Goal: Transaction & Acquisition: Purchase product/service

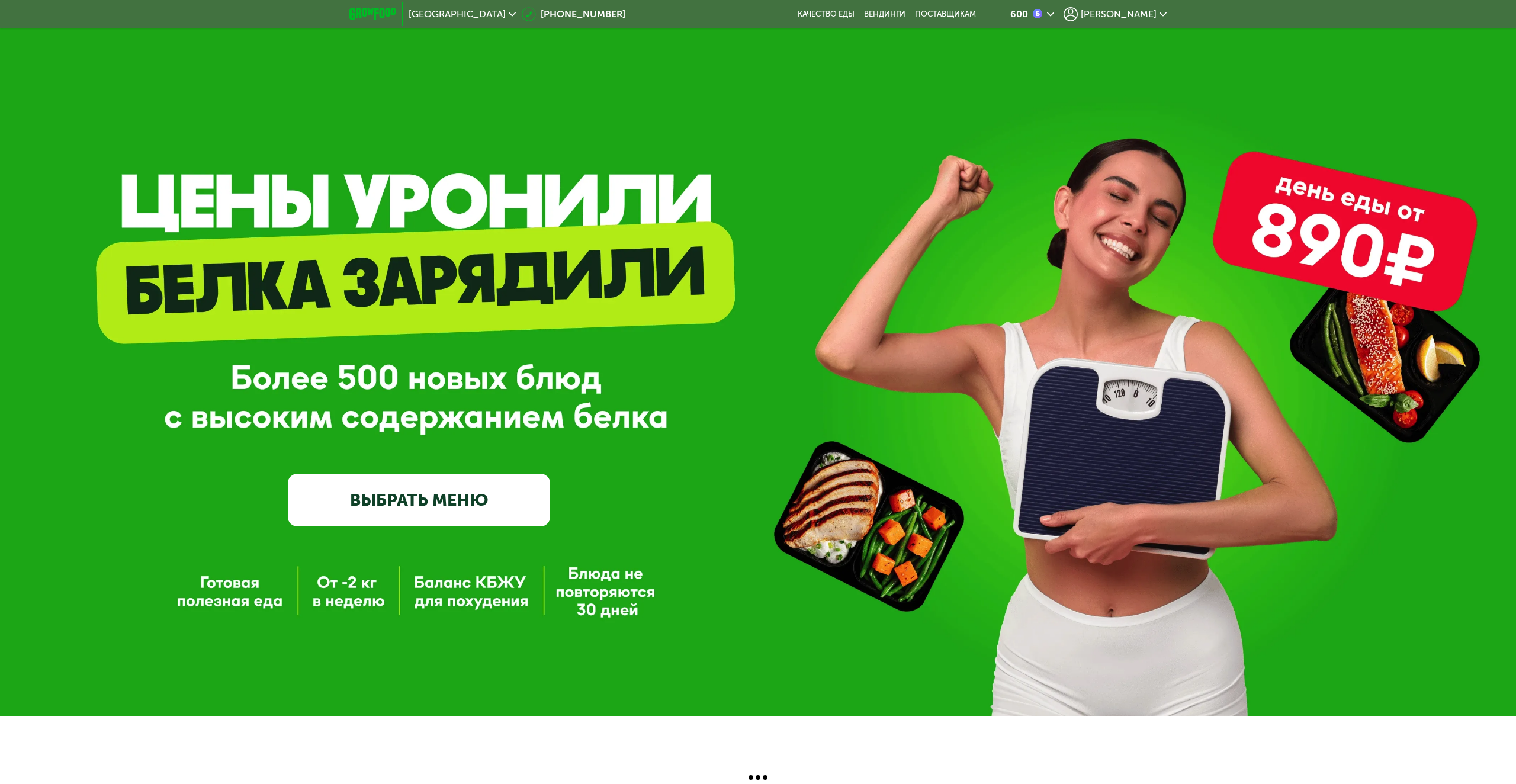
click at [1139, 12] on span "[PERSON_NAME]" at bounding box center [1119, 14] width 76 height 9
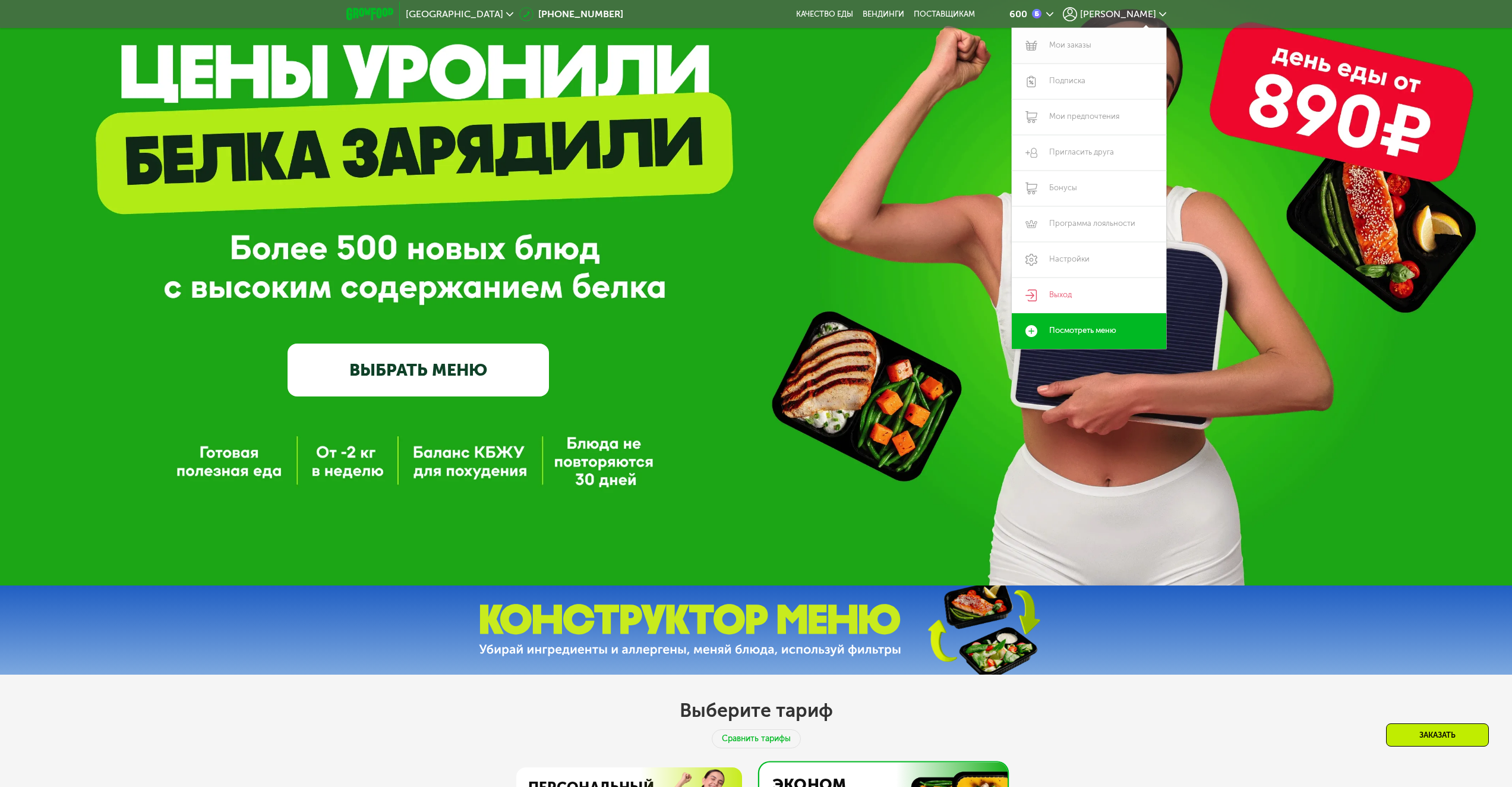
click at [1081, 49] on link "Мои заказы" at bounding box center [1088, 46] width 155 height 36
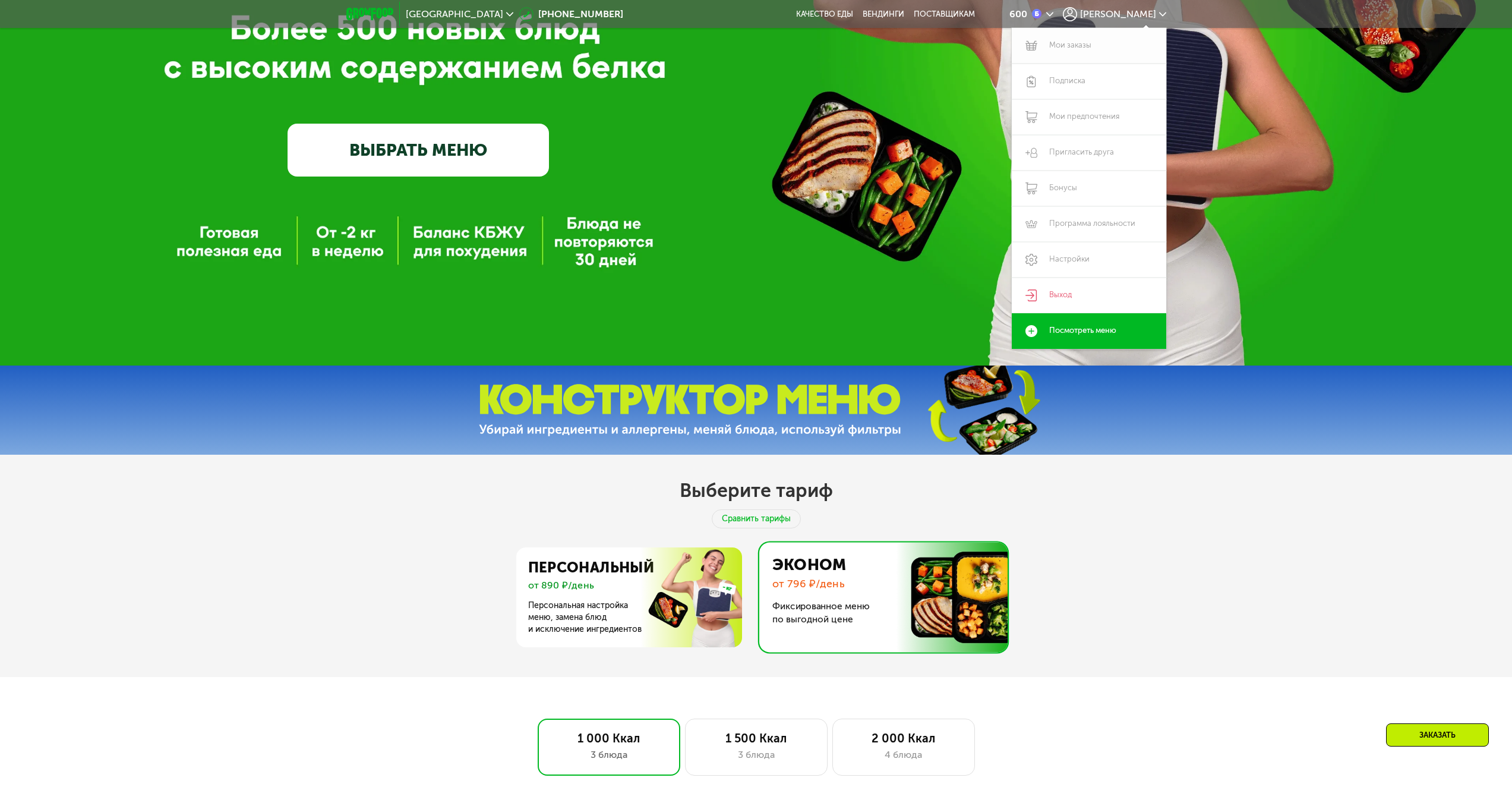
scroll to position [802, 0]
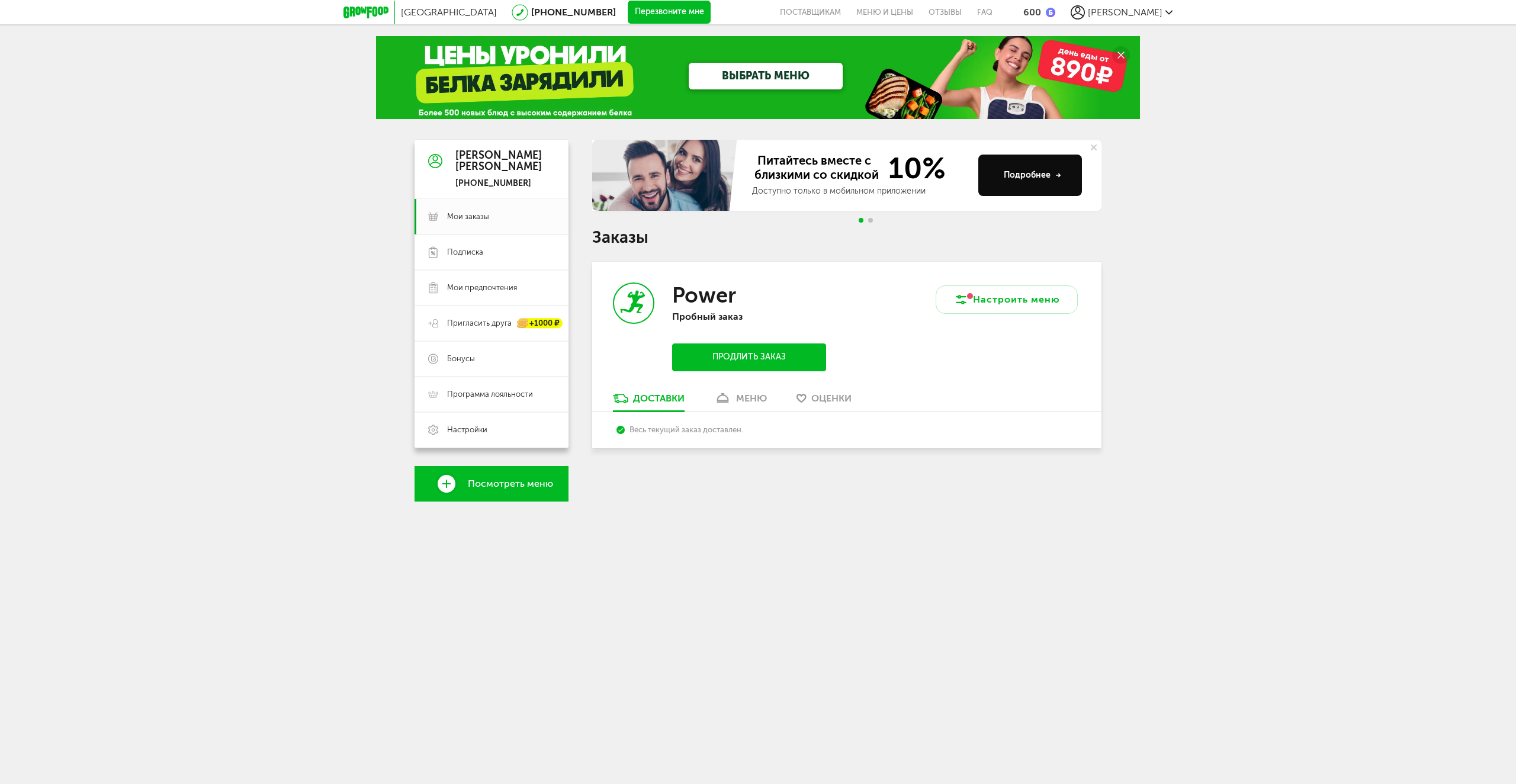
click at [771, 355] on button "Продлить заказ" at bounding box center [749, 357] width 154 height 28
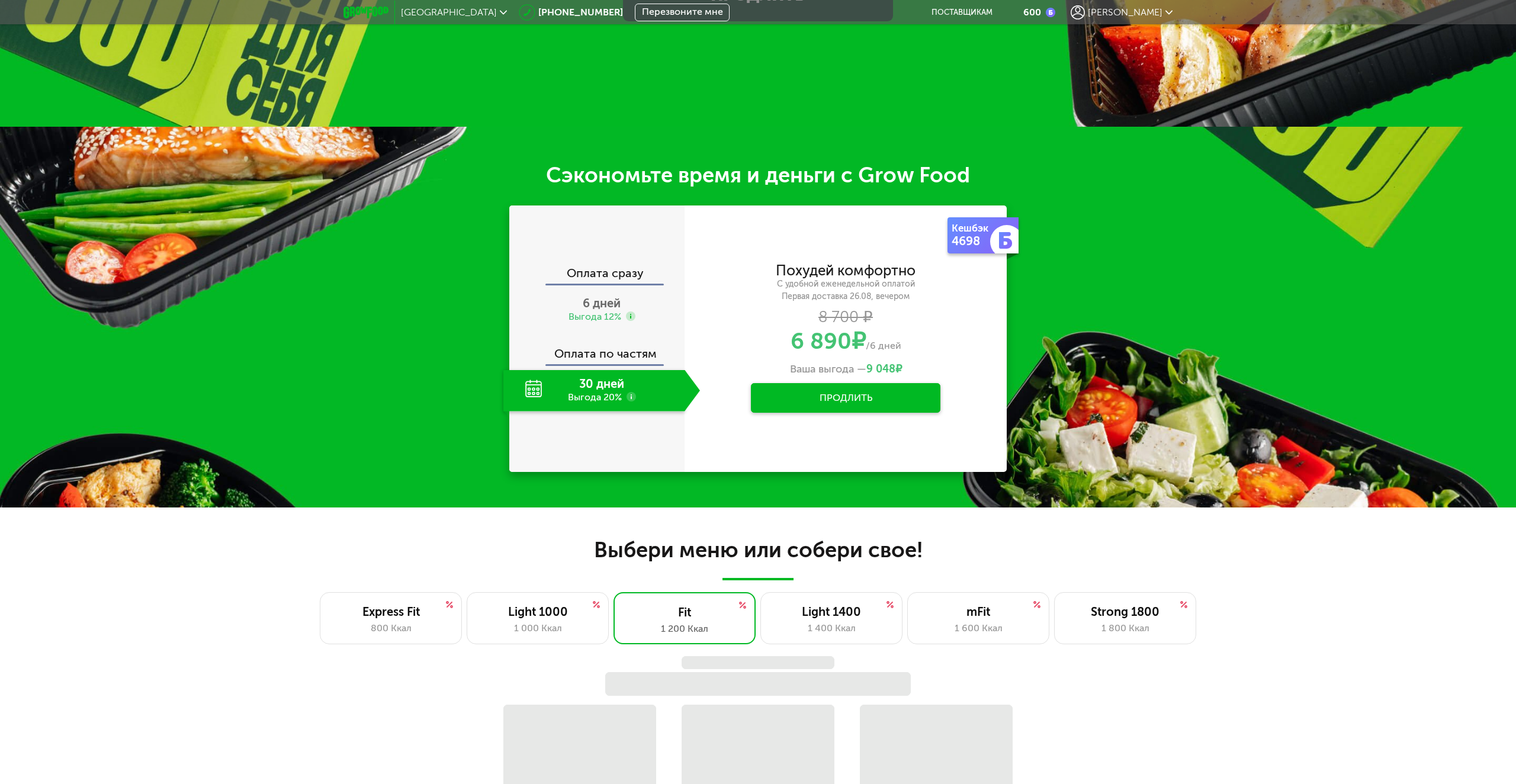
scroll to position [651, 0]
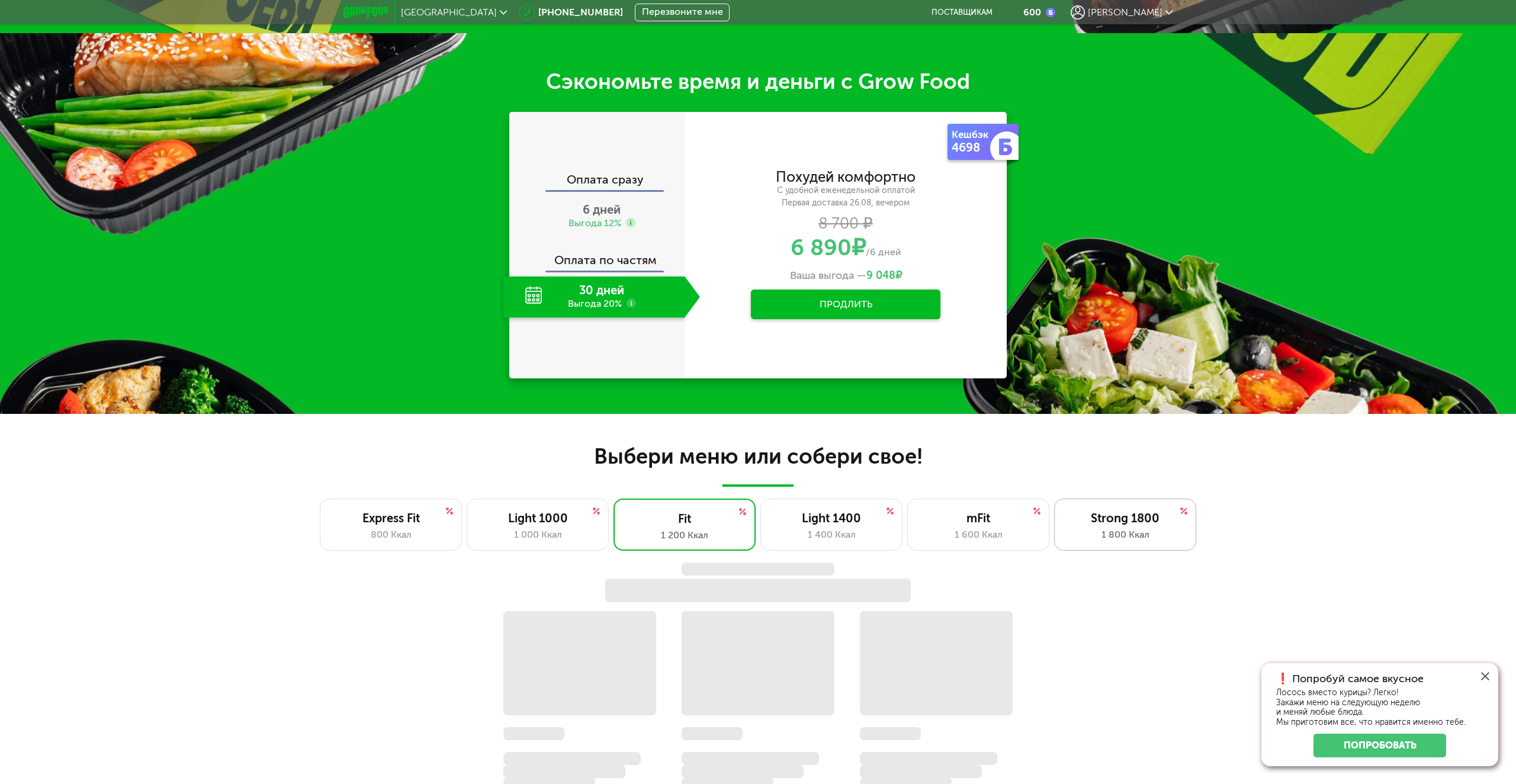
click at [1154, 540] on div "Выбери меню или собери свое! Express Fit 800 Ккал Light 1000 1 000 Ккал Fit 1 2…" at bounding box center [758, 746] width 1516 height 664
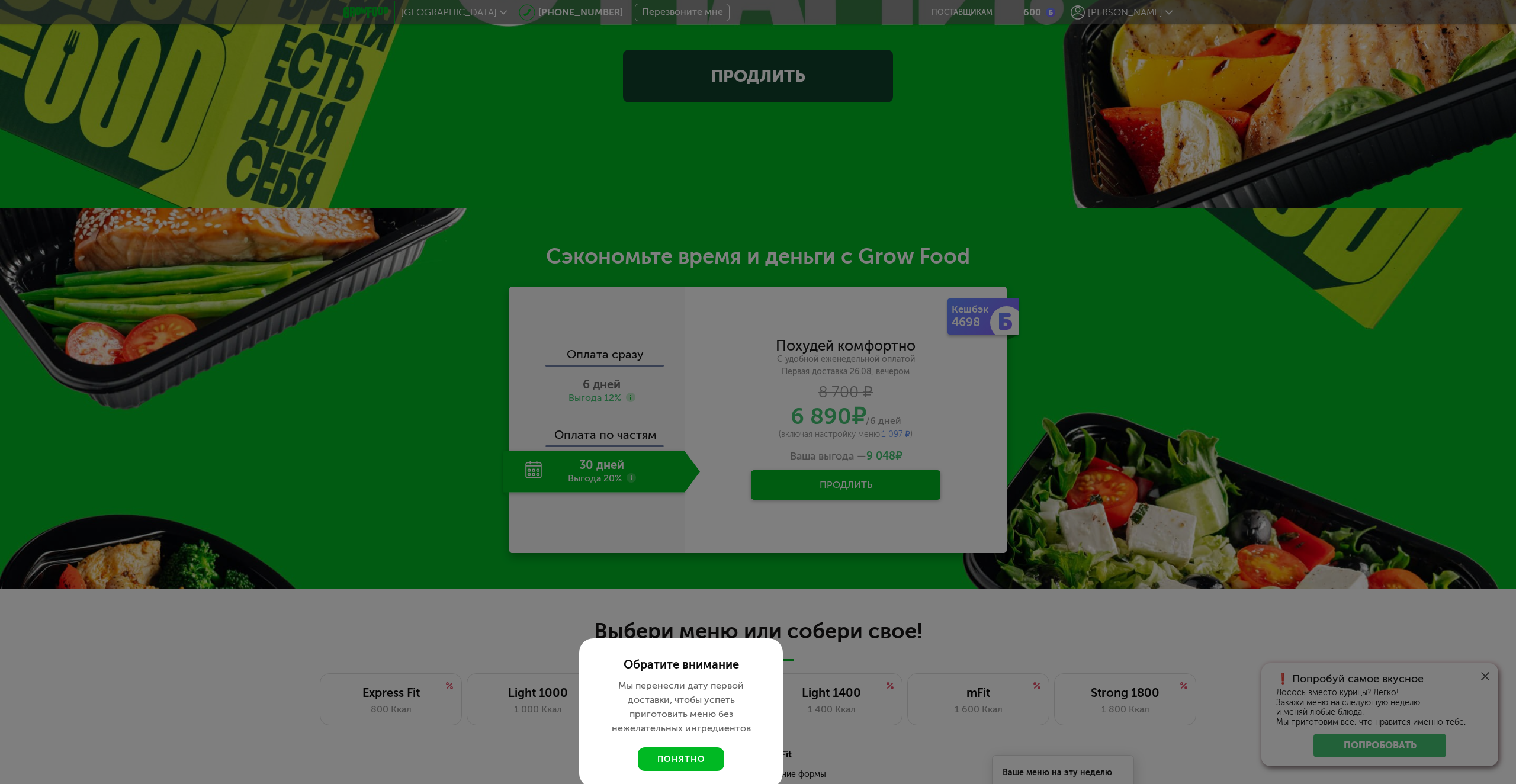
scroll to position [473, 0]
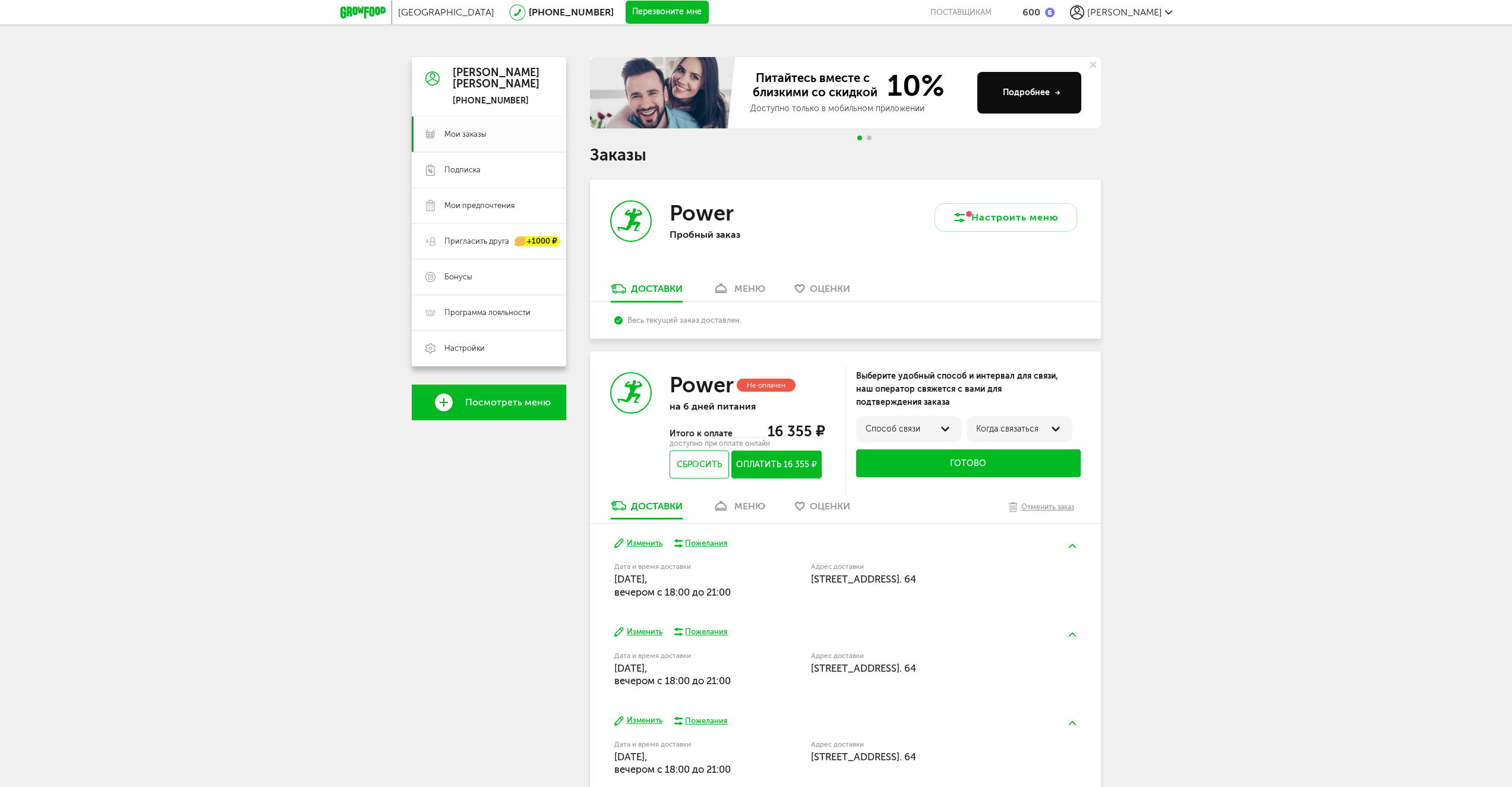
click at [370, 12] on icon at bounding box center [362, 12] width 45 height 12
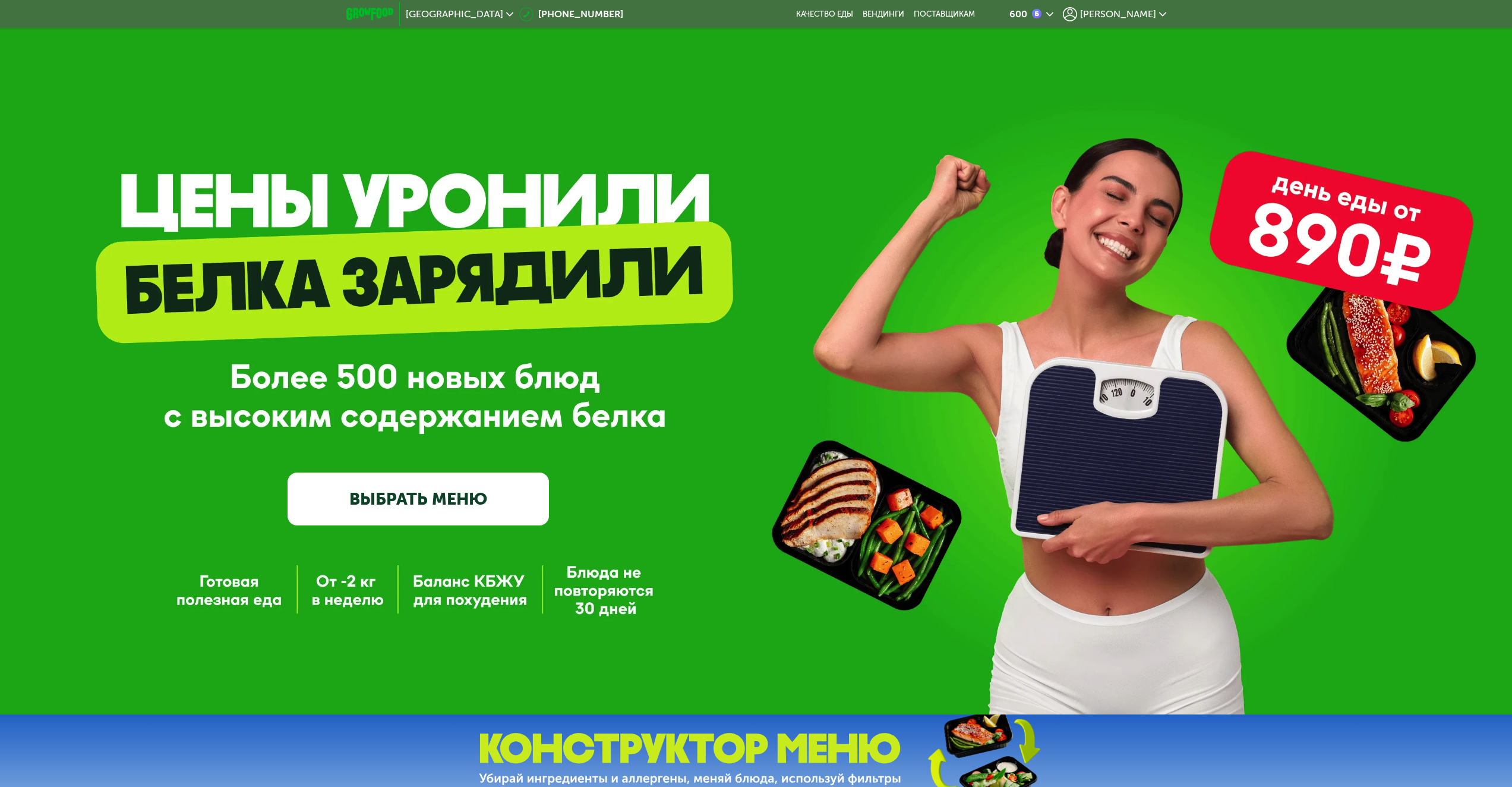
click at [1135, 11] on span "[PERSON_NAME]" at bounding box center [1118, 14] width 76 height 9
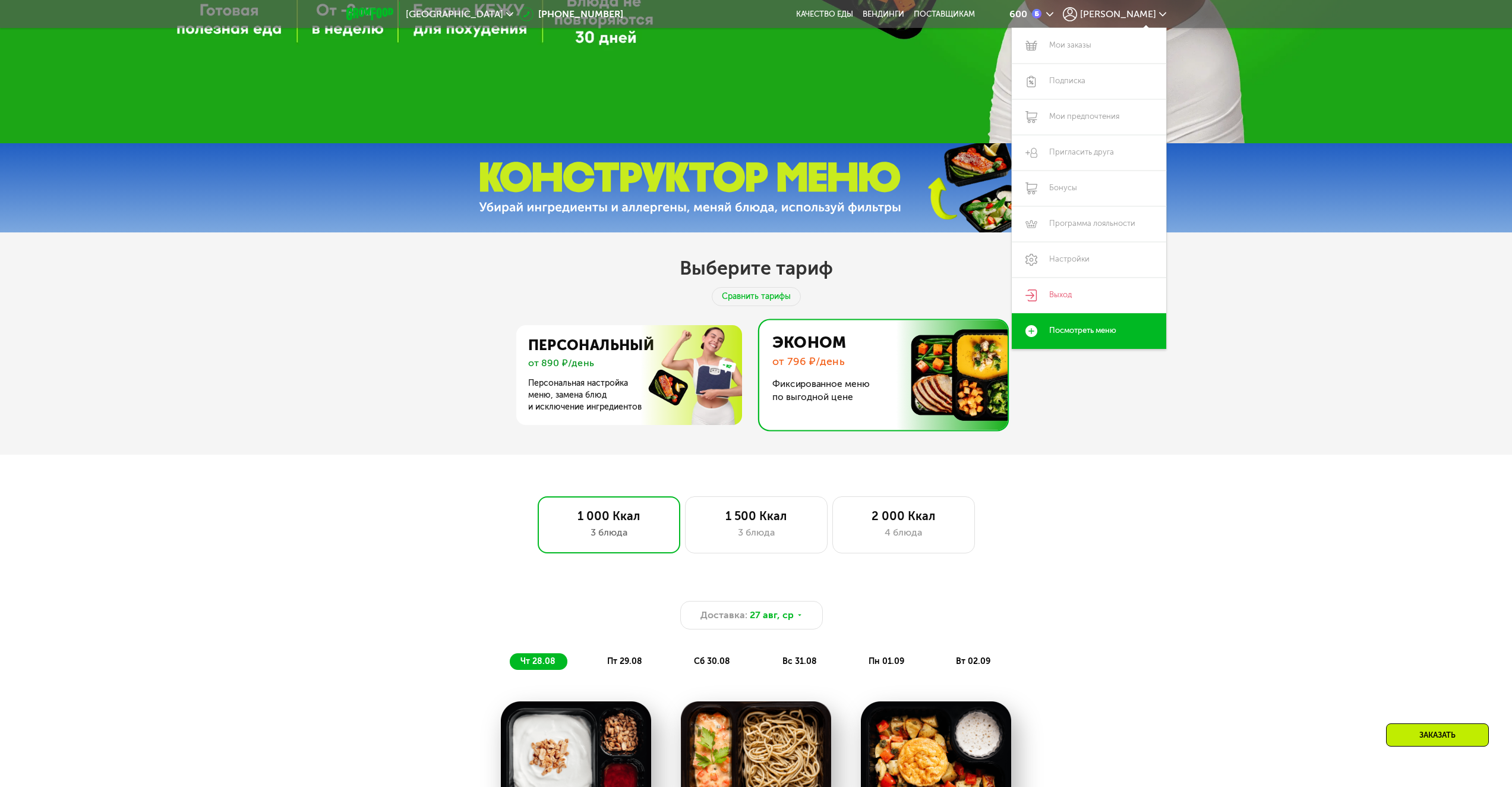
scroll to position [713, 0]
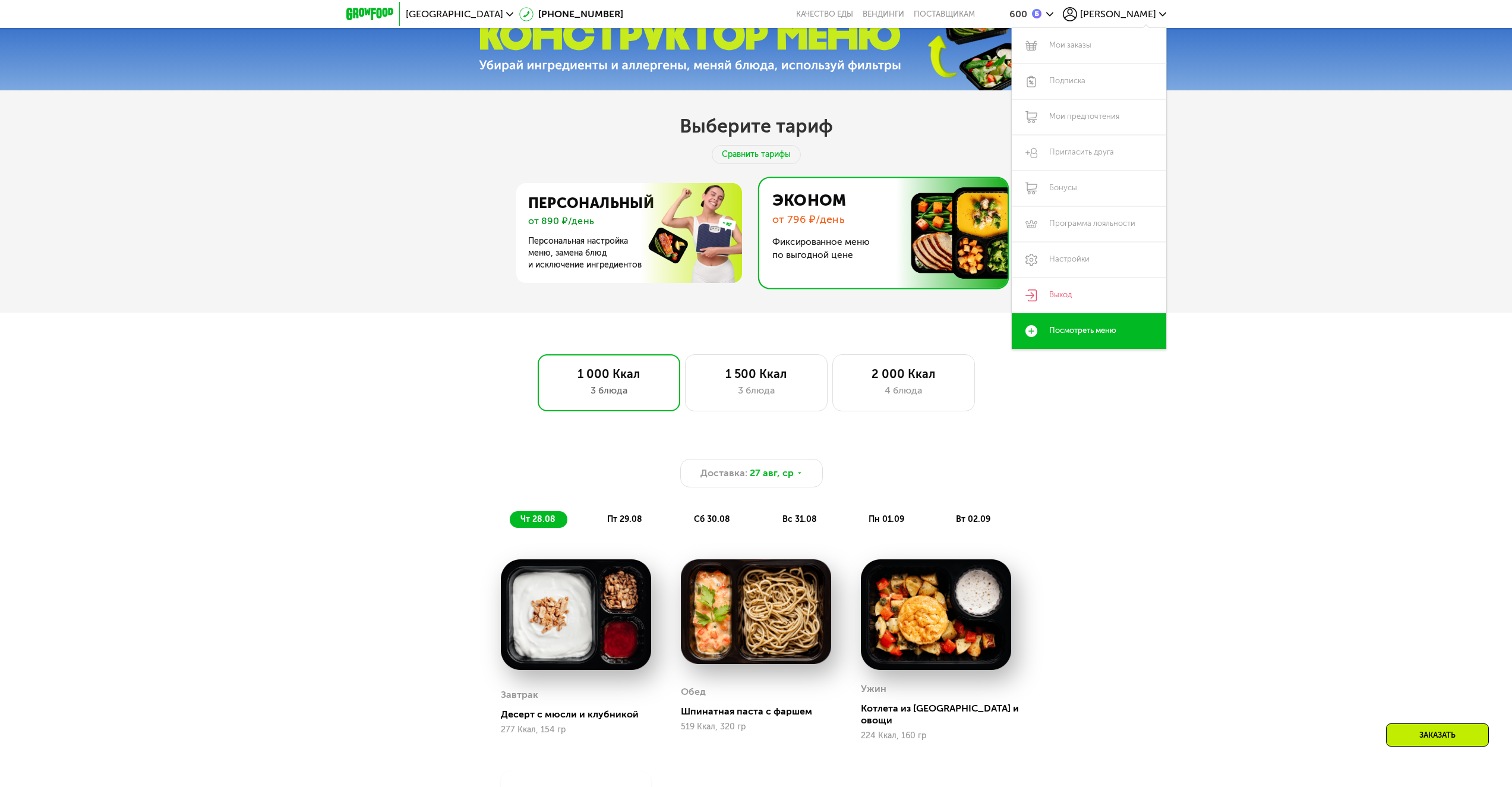
click at [423, 432] on div "Доставка: [DATE] чт 28.08 пт 29.08 сб 30.08 вс 31.08 пн 01.09 вт 02.09 Завтрак …" at bounding box center [756, 688] width 1512 height 530
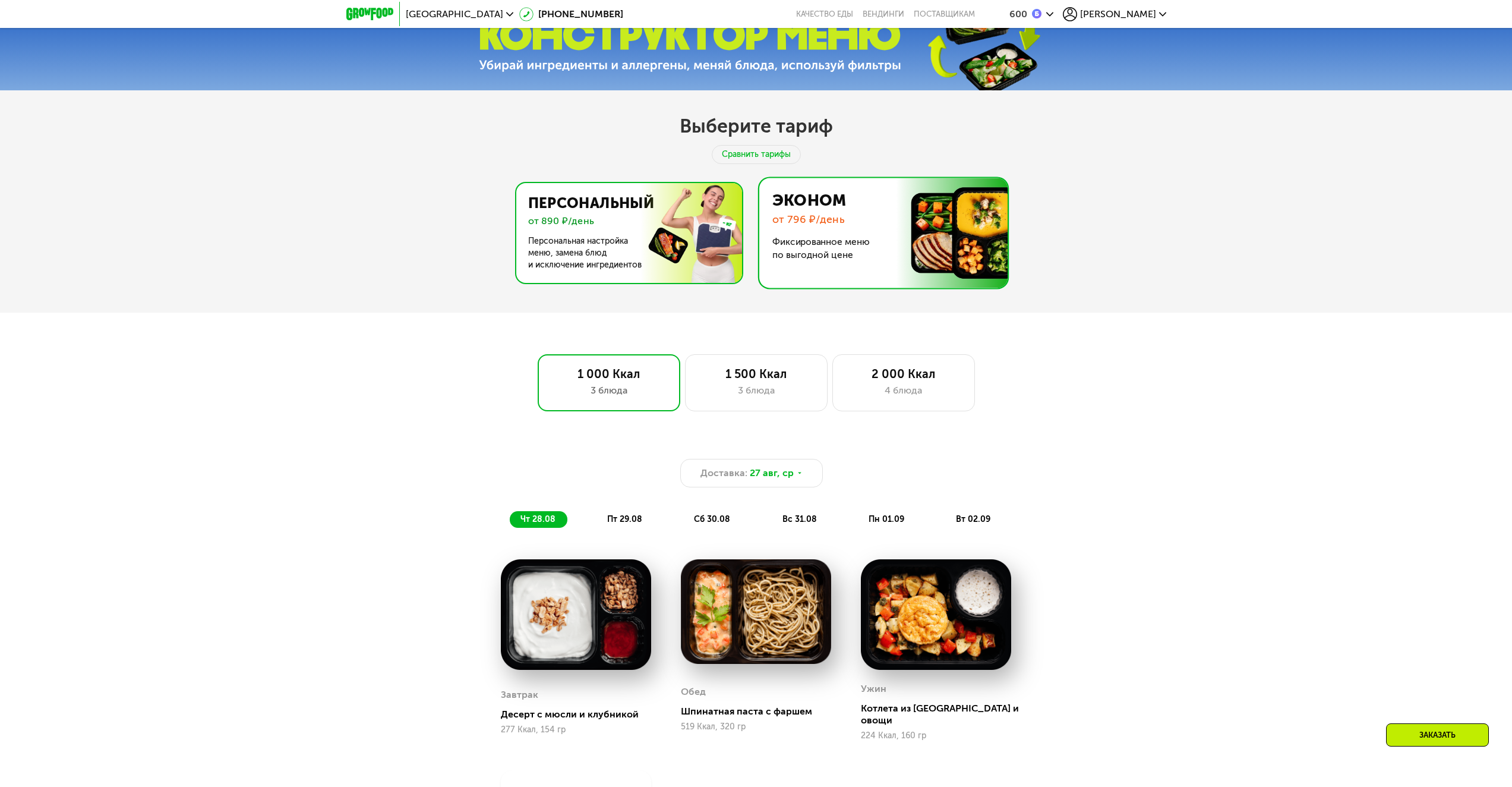
click at [561, 266] on img at bounding box center [625, 233] width 231 height 100
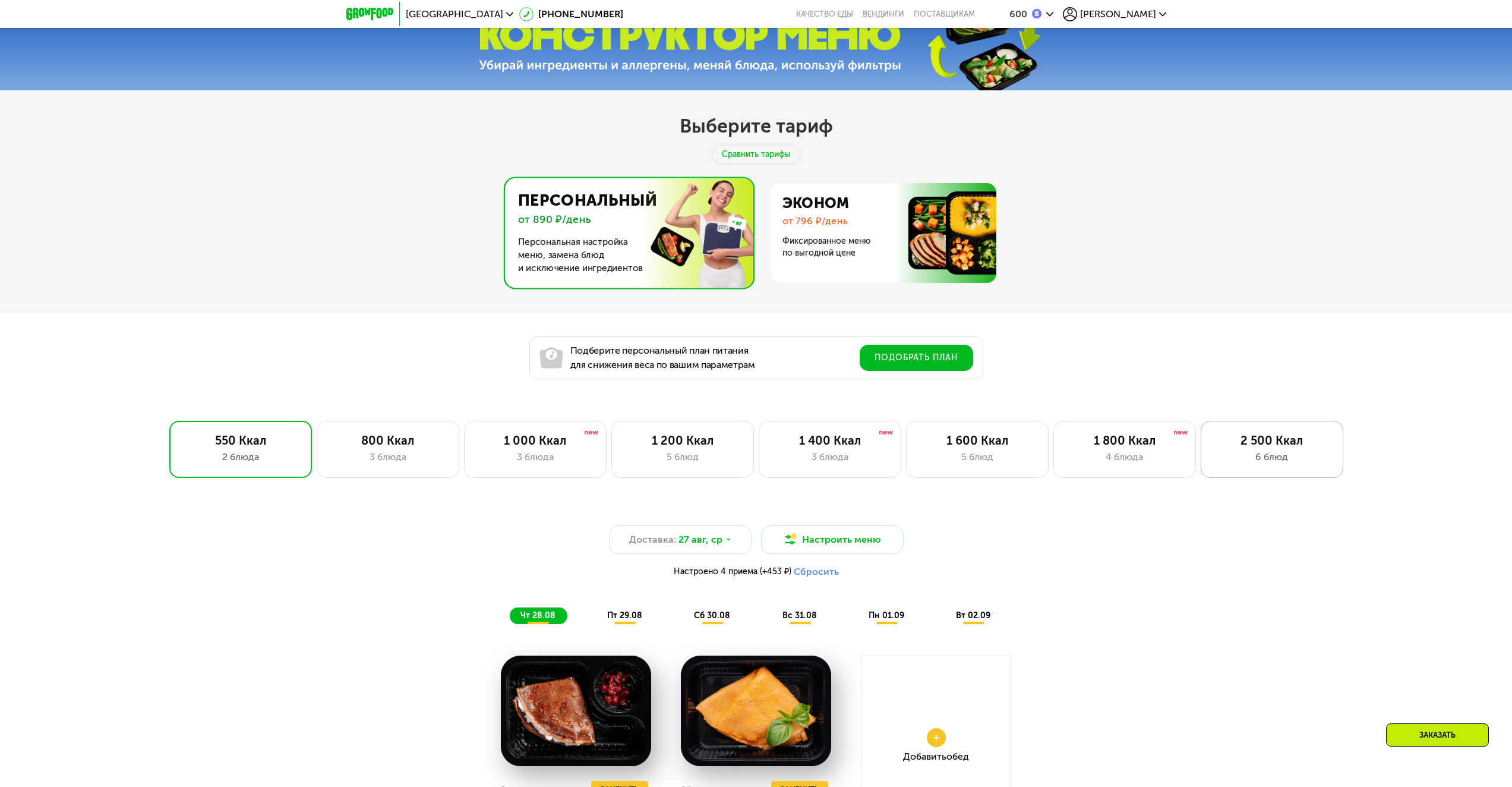
click at [1245, 470] on div "2 500 Ккал 6 блюд" at bounding box center [1272, 450] width 143 height 57
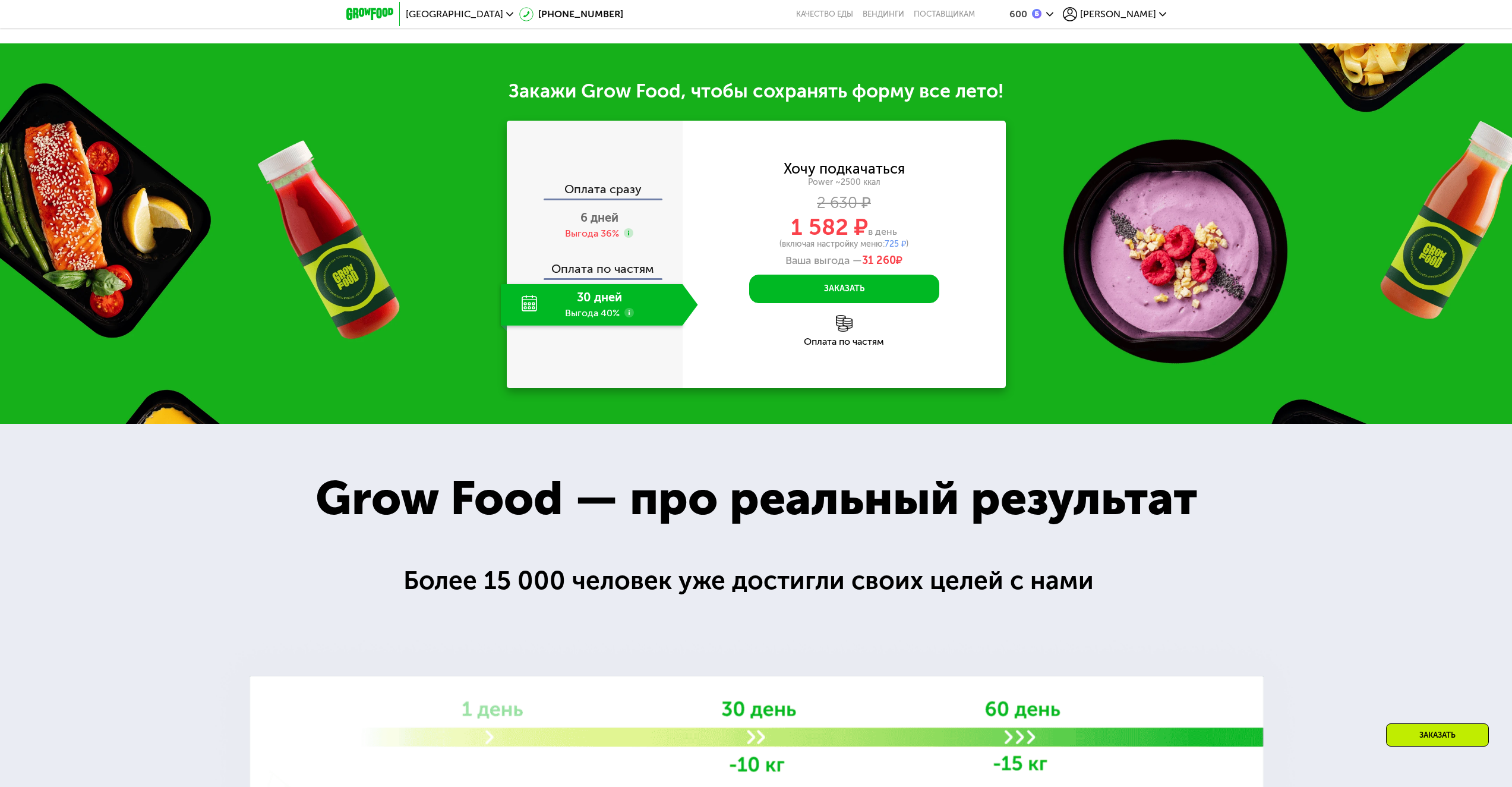
scroll to position [1902, 0]
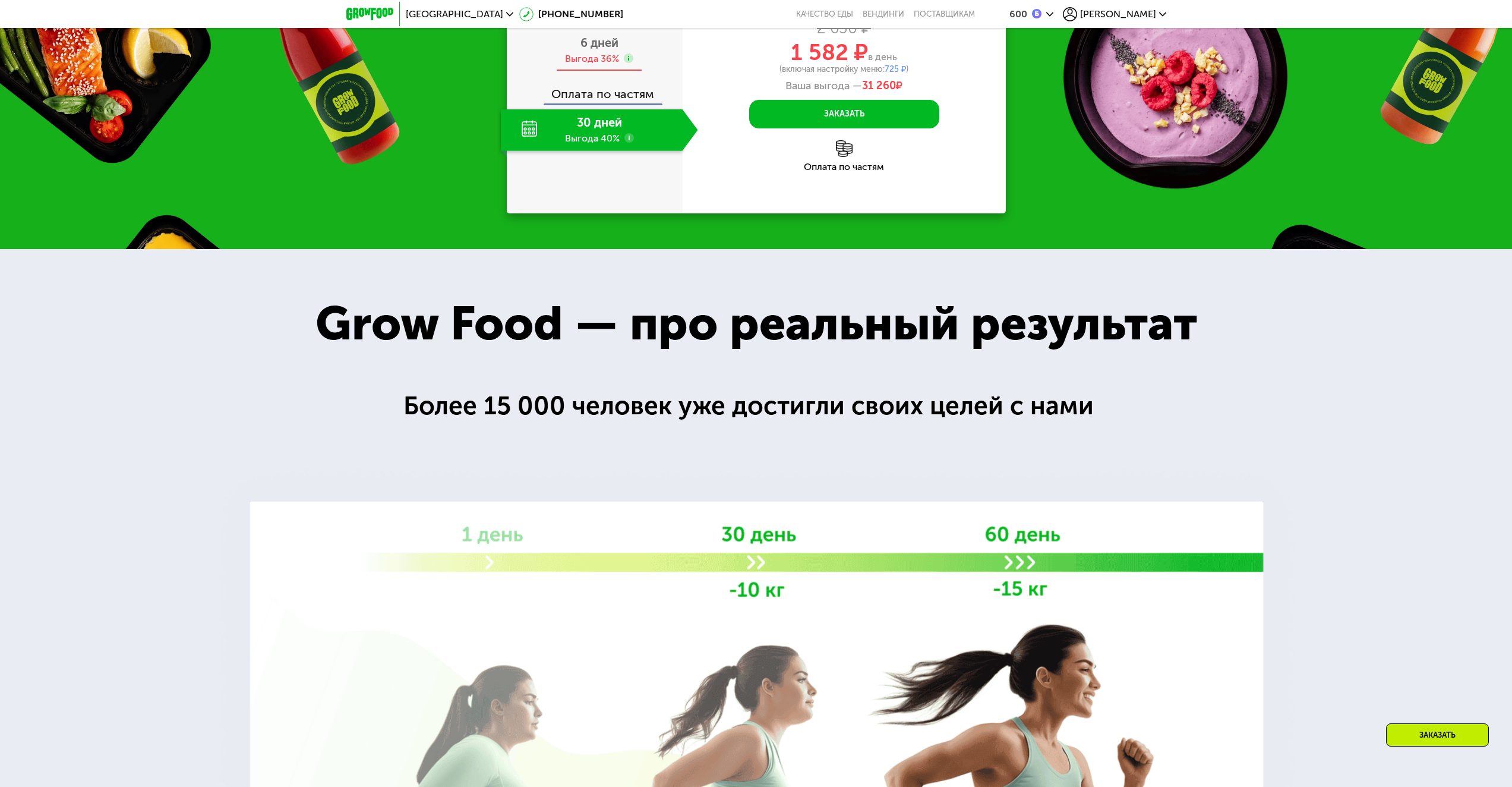
click at [602, 66] on div "Выгода 36%" at bounding box center [592, 59] width 54 height 13
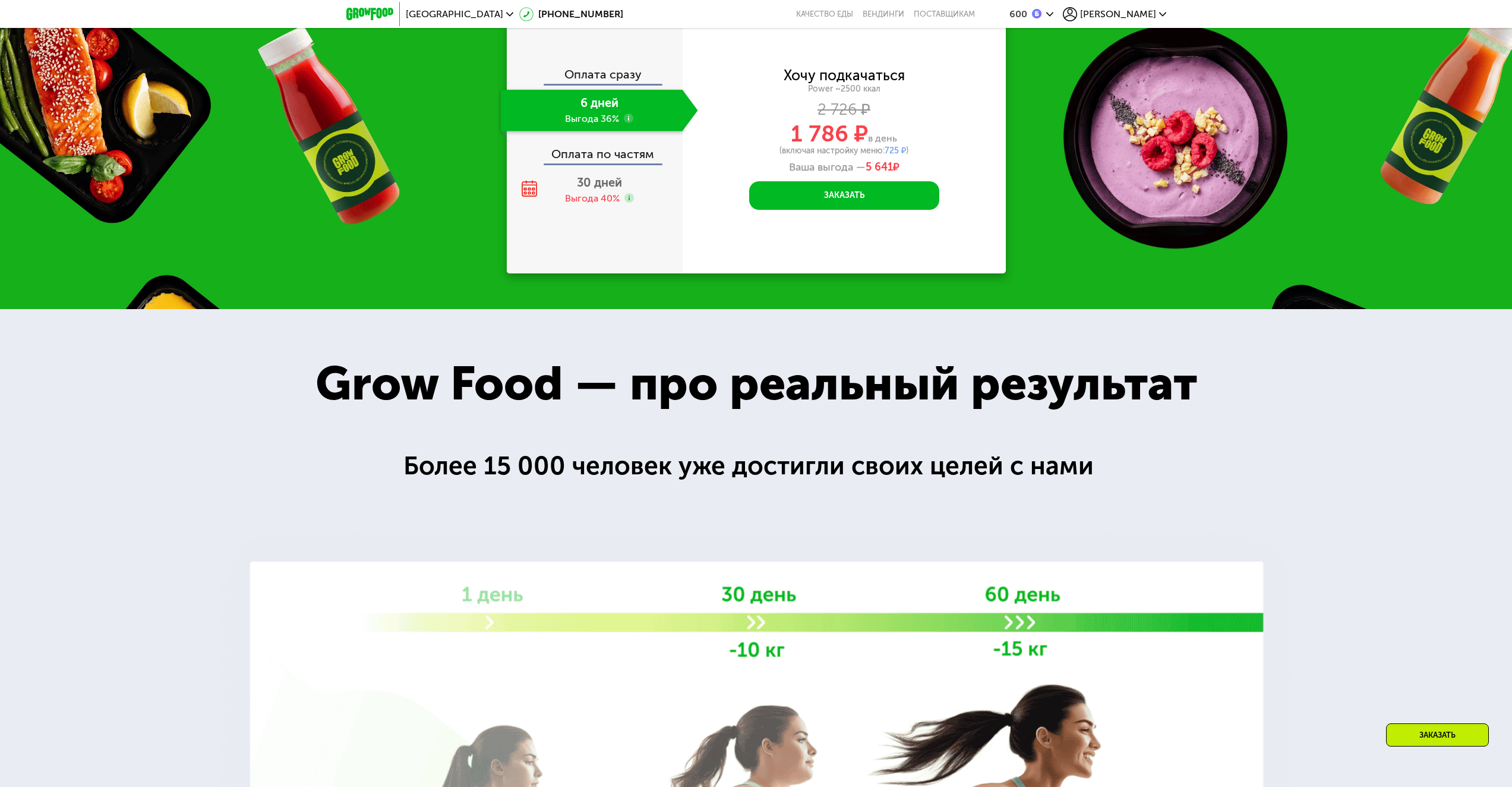
scroll to position [1842, 0]
click at [586, 205] on div "Выгода 40%" at bounding box center [592, 198] width 55 height 13
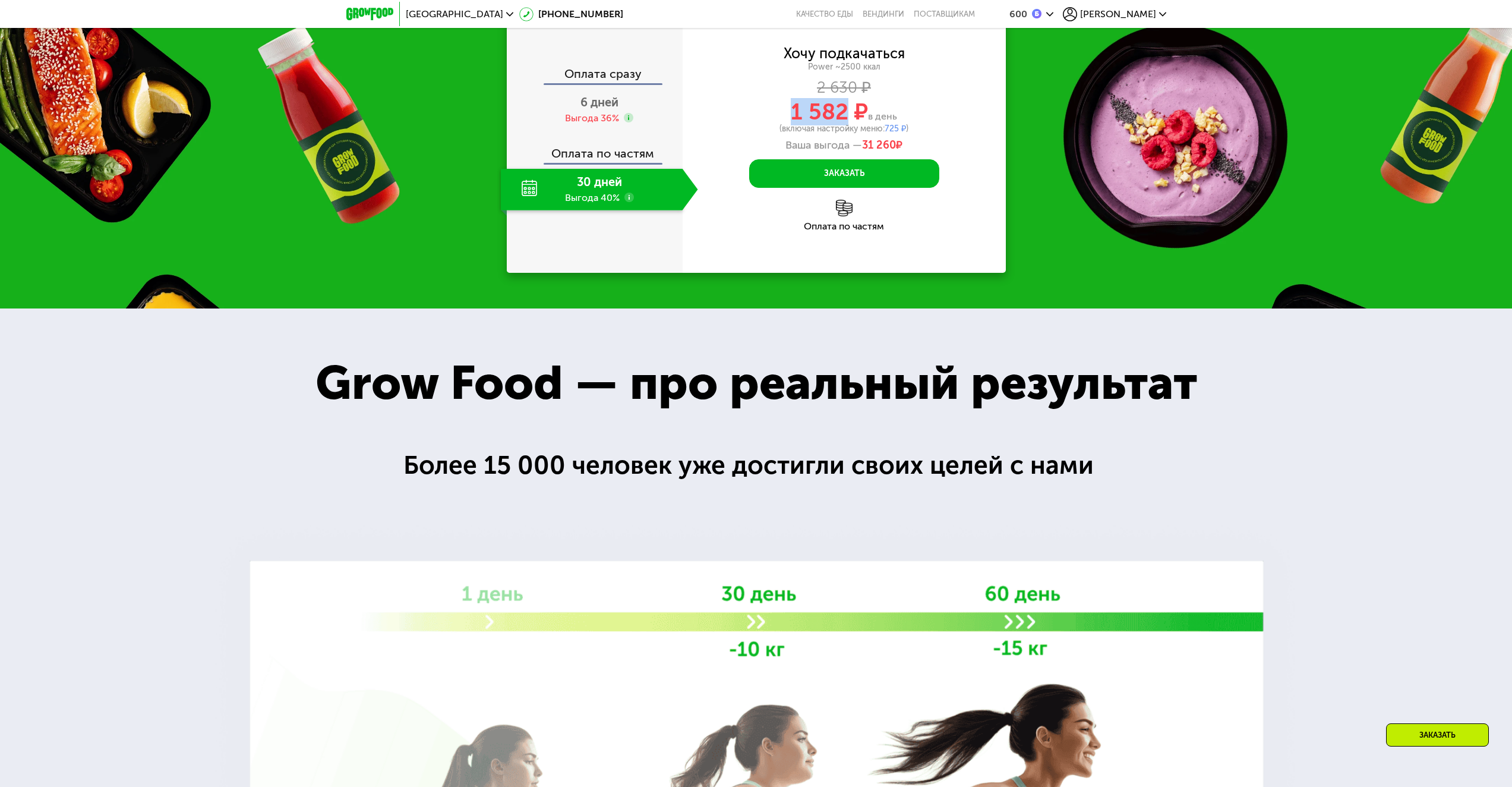
drag, startPoint x: 798, startPoint y: 323, endPoint x: 848, endPoint y: 323, distance: 50.0
click at [848, 123] on div "1 582 ₽ в день" at bounding box center [844, 112] width 323 height 23
copy span "1 582"
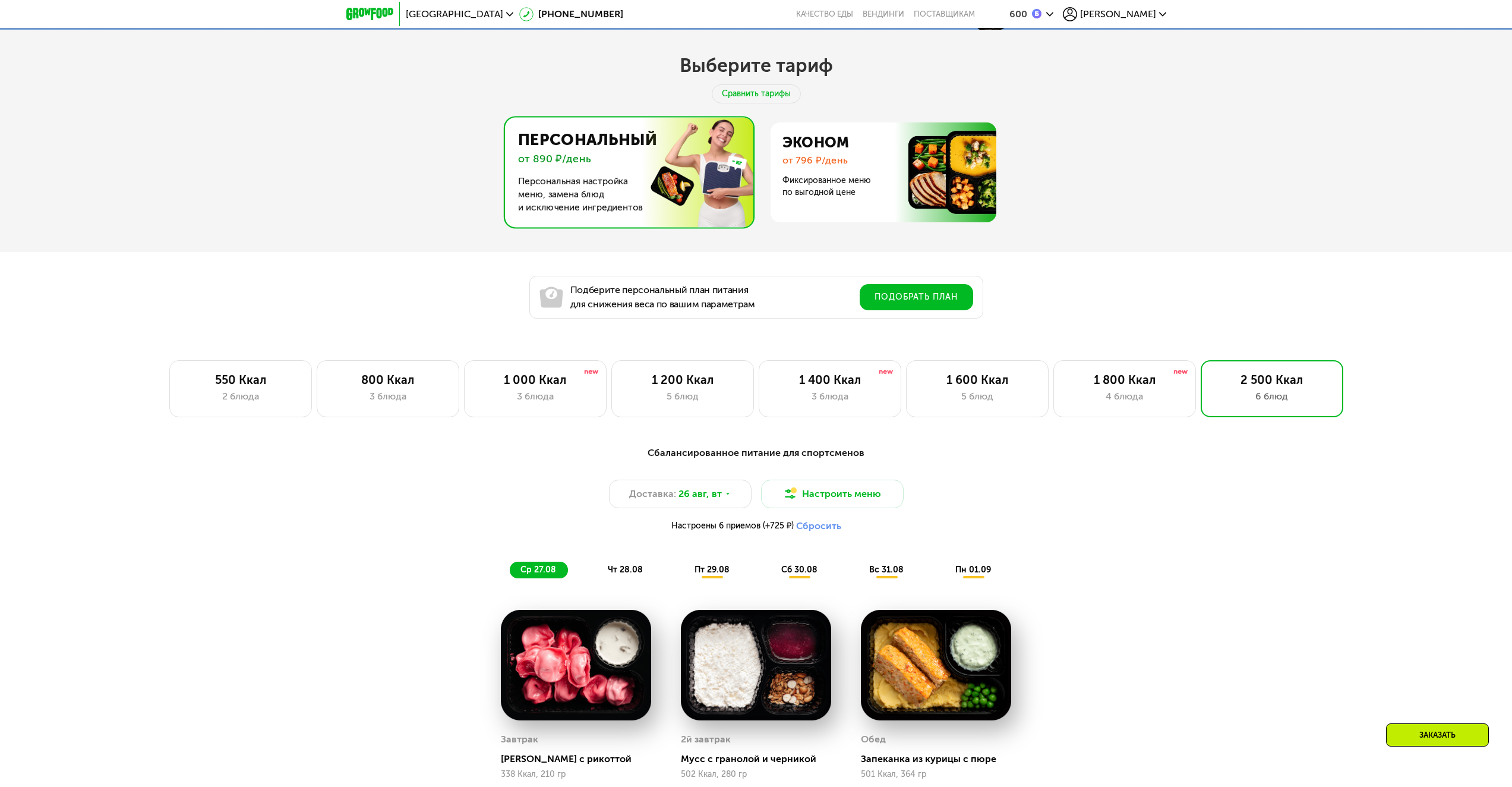
scroll to position [773, 0]
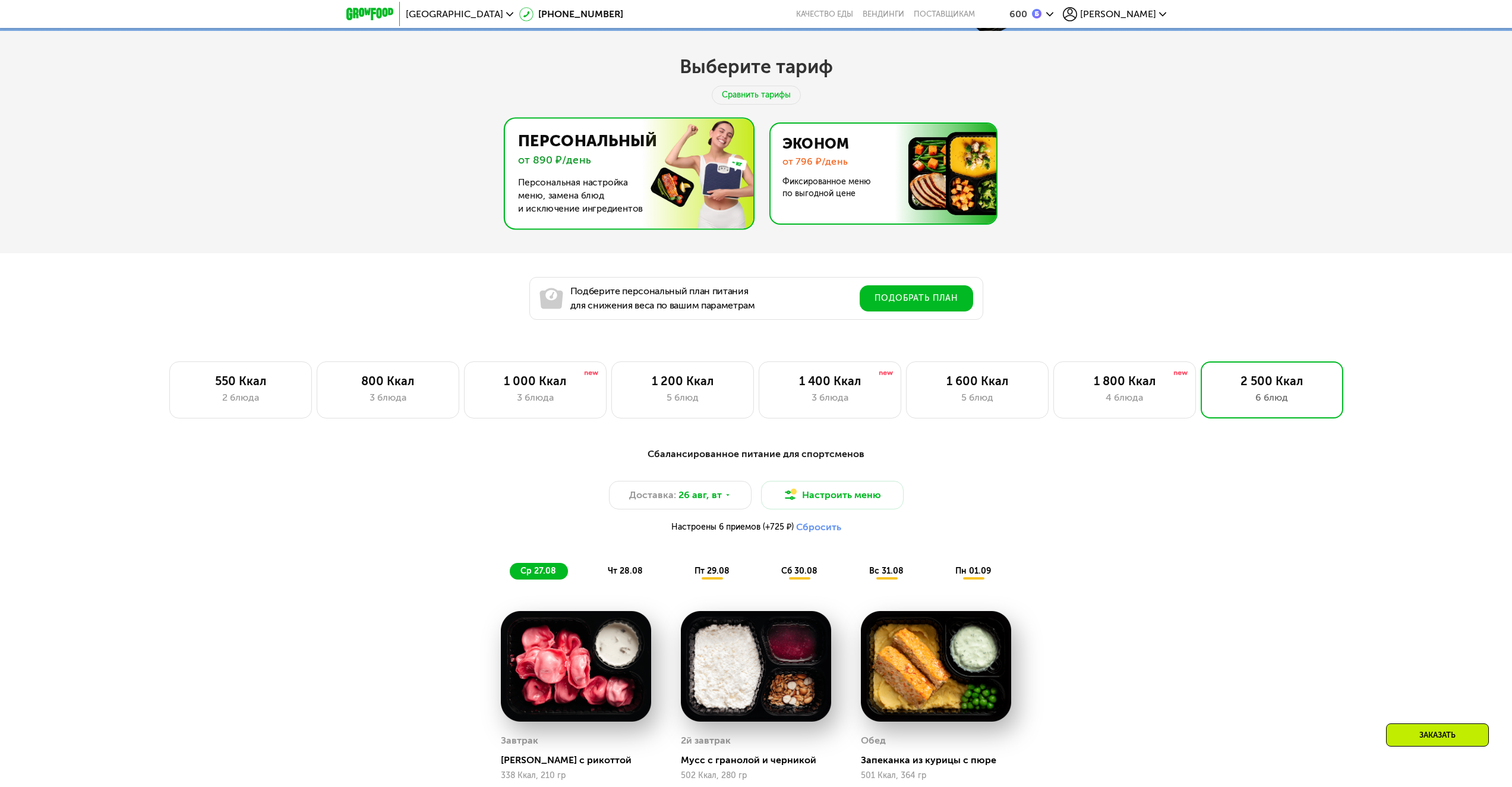
click at [969, 201] on img at bounding box center [880, 173] width 231 height 100
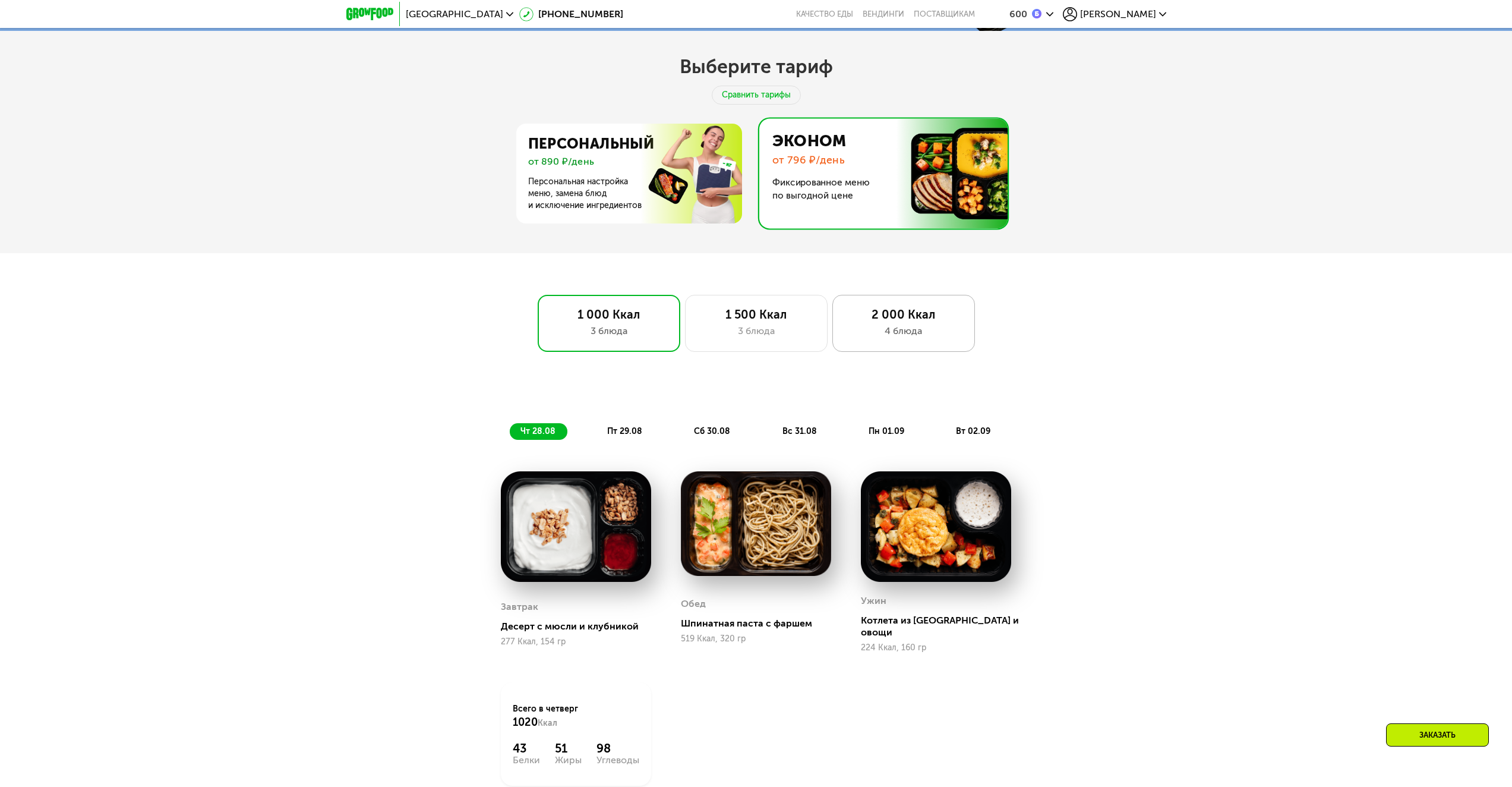
click at [924, 338] on div "4 блюда" at bounding box center [903, 331] width 118 height 14
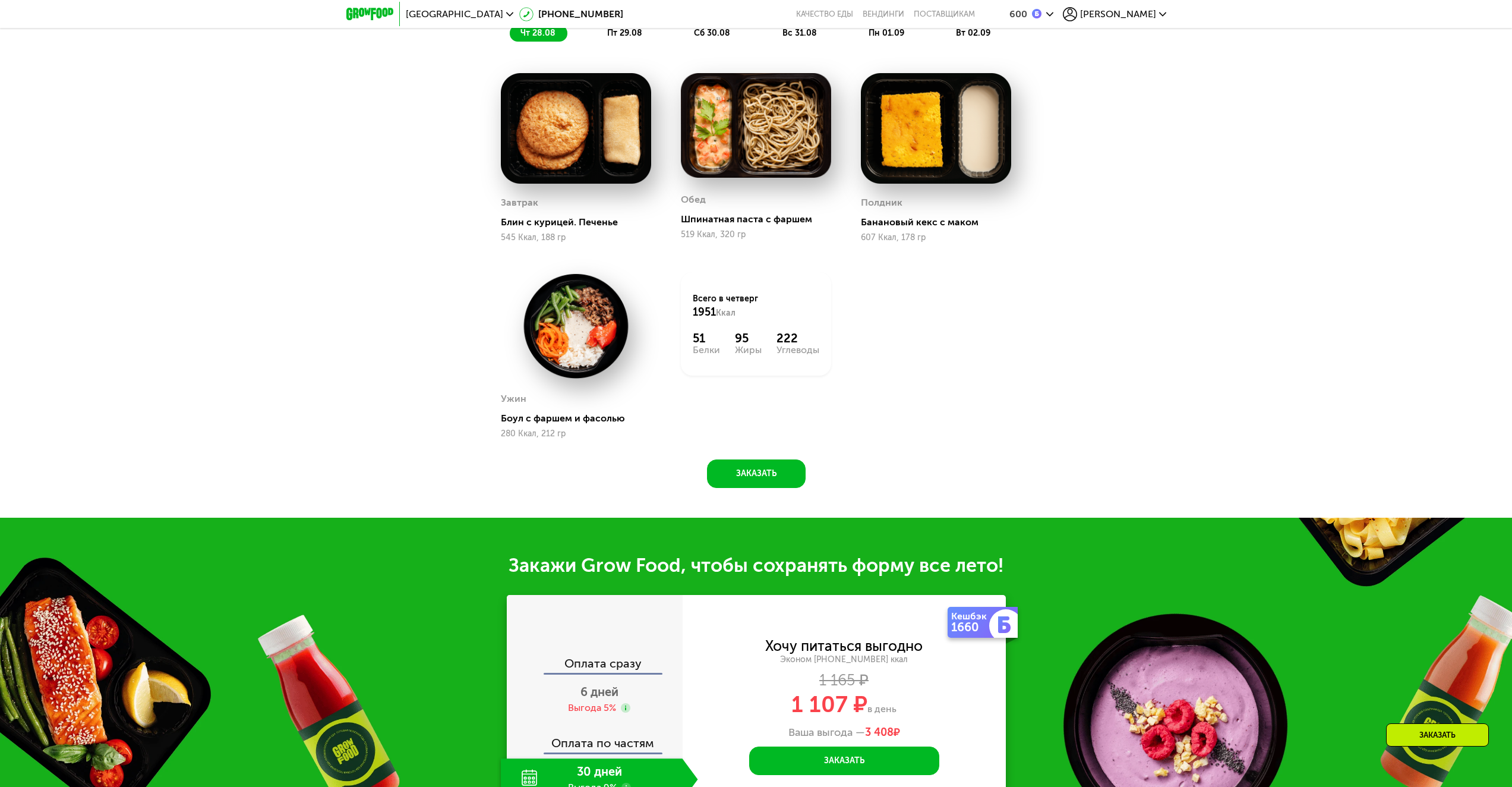
scroll to position [1367, 0]
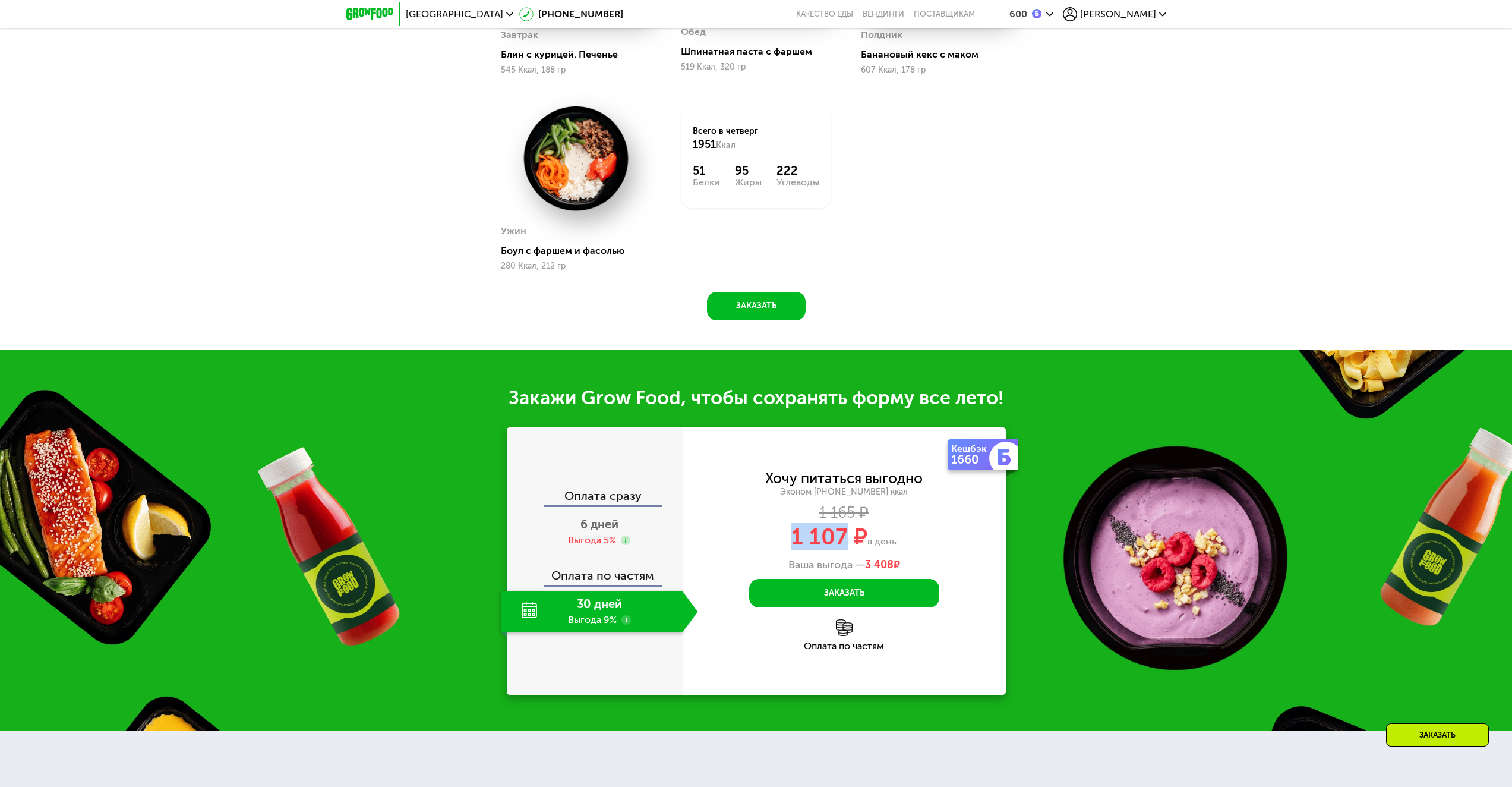
drag, startPoint x: 778, startPoint y: 533, endPoint x: 844, endPoint y: 544, distance: 66.9
click at [844, 544] on div "1 107 ₽ в день" at bounding box center [844, 537] width 323 height 23
copy span "1 107"
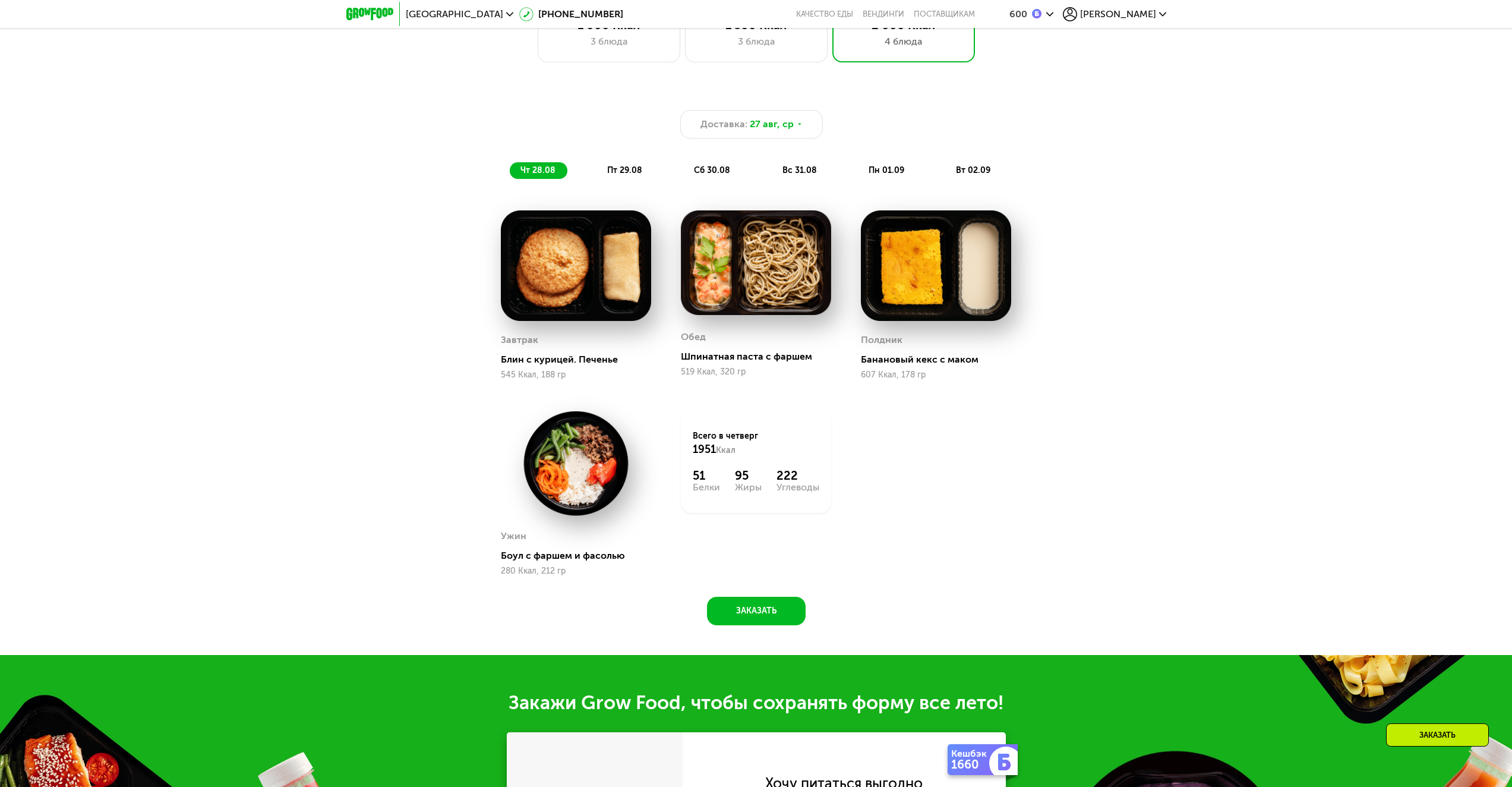
scroll to position [1248, 0]
